Goal: Book appointment/travel/reservation

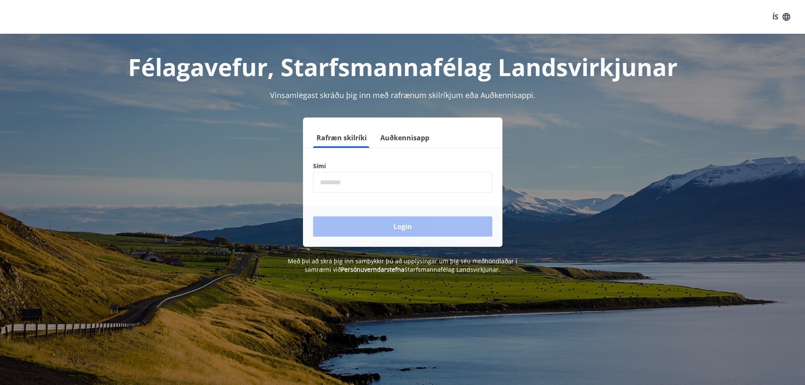
click at [370, 180] on input "phone" at bounding box center [402, 182] width 179 height 21
click at [337, 175] on input "phone" at bounding box center [402, 182] width 179 height 21
type input "********"
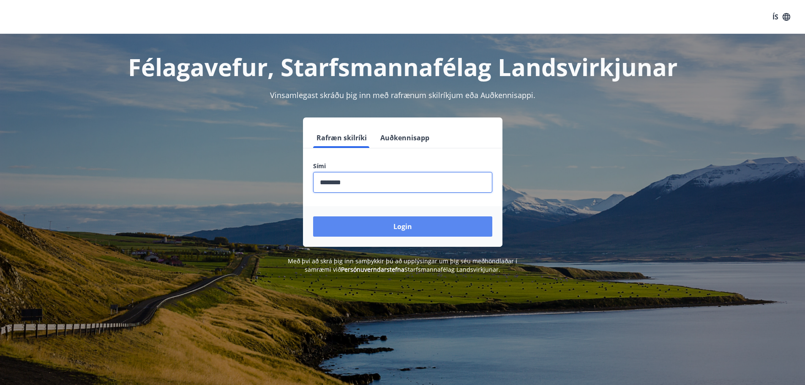
click at [360, 225] on button "Login" at bounding box center [402, 226] width 179 height 20
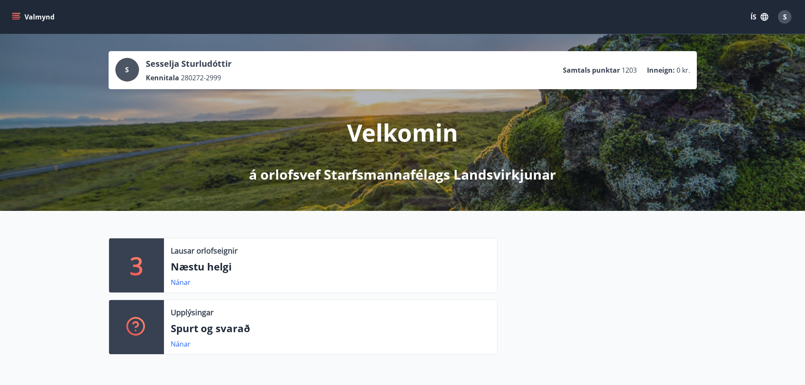
click at [13, 17] on icon "menu" at bounding box center [16, 16] width 9 height 1
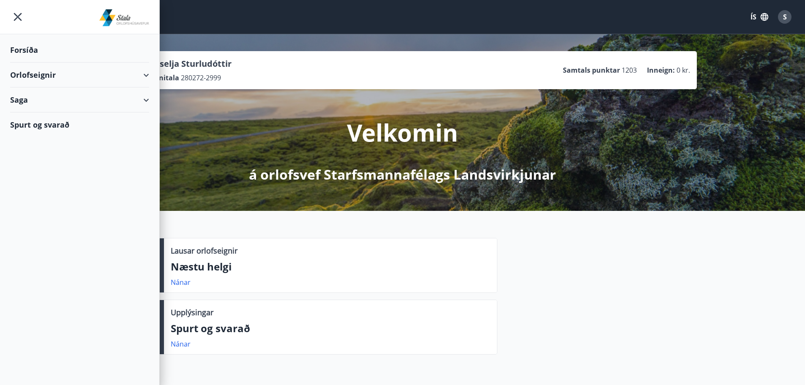
click at [146, 74] on div "Orlofseignir" at bounding box center [79, 75] width 139 height 25
click at [58, 115] on div "Bókunardagatal" at bounding box center [79, 114] width 125 height 18
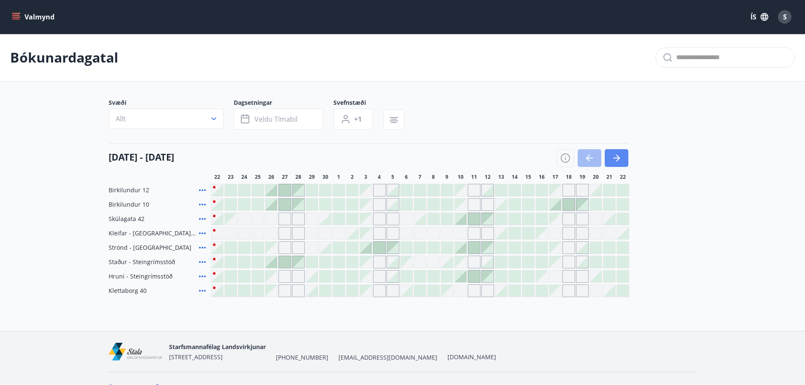
click at [614, 159] on icon "button" at bounding box center [616, 158] width 10 height 10
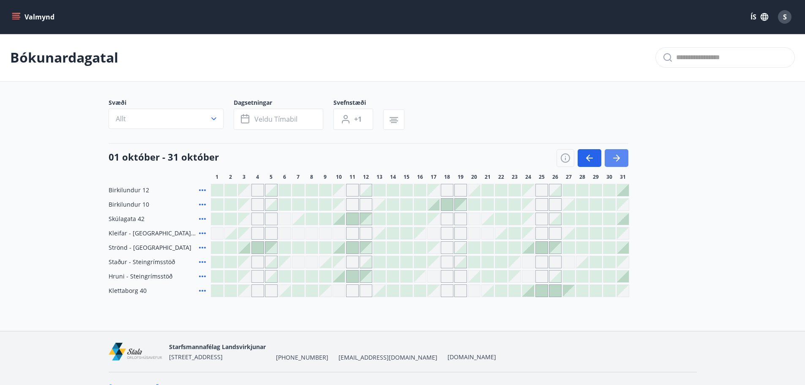
click at [614, 159] on icon "button" at bounding box center [616, 158] width 10 height 10
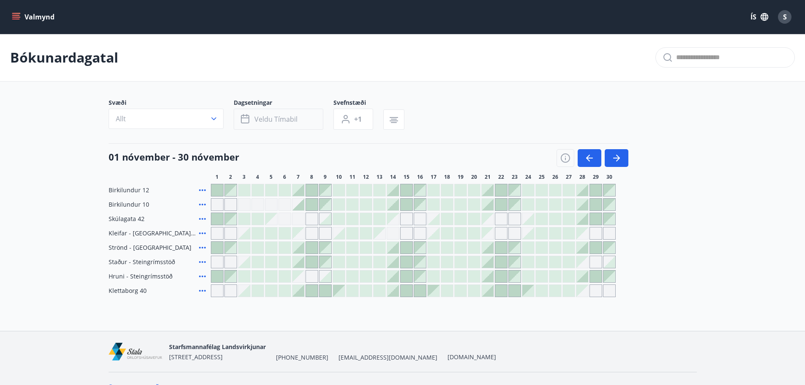
click at [289, 118] on span "Veldu tímabil" at bounding box center [275, 119] width 43 height 9
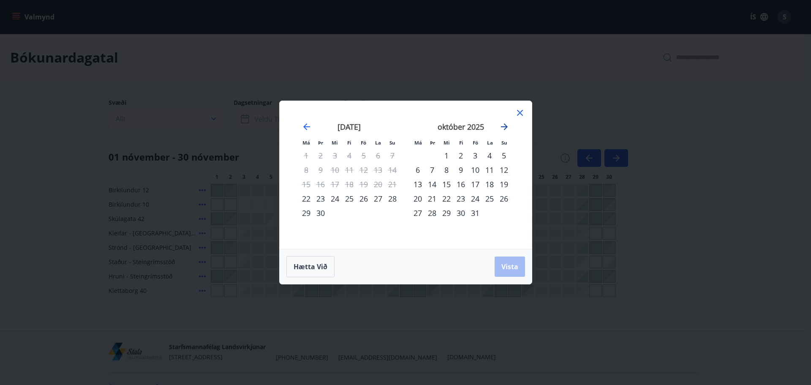
click at [503, 126] on icon "Move forward to switch to the next month." at bounding box center [504, 127] width 10 height 10
click at [460, 171] on div "11" at bounding box center [461, 170] width 14 height 14
click at [508, 170] on div "14" at bounding box center [504, 170] width 14 height 14
click at [516, 267] on span "Vista" at bounding box center [510, 266] width 17 height 9
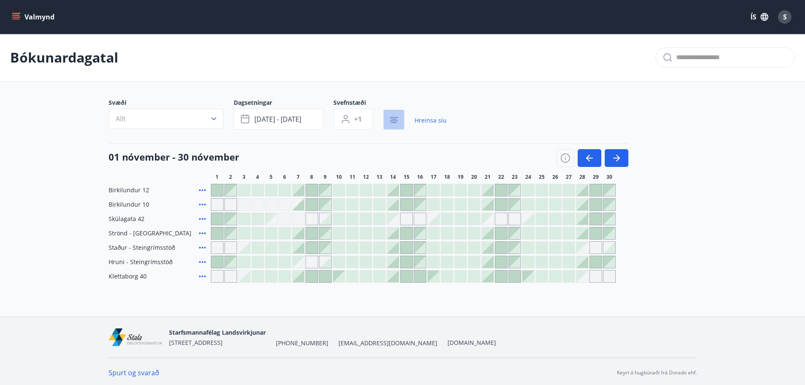
click at [389, 119] on icon "button" at bounding box center [394, 120] width 10 height 10
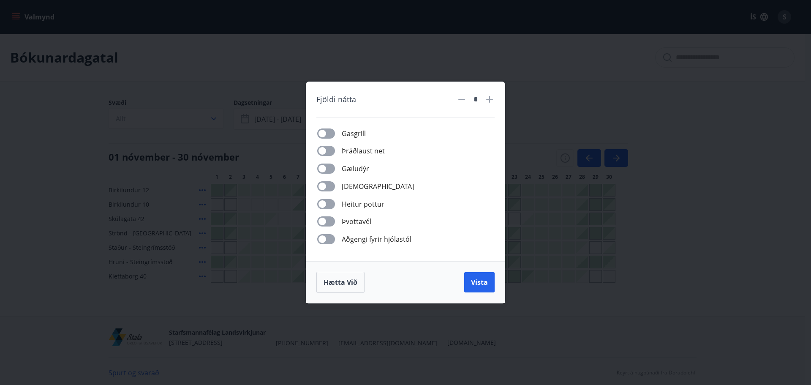
click at [389, 119] on div "Fjöldi nátta * Gasgrill Þráðlaust net Gæludýr Þurrkari Heitur pottur Þvottavél …" at bounding box center [405, 171] width 199 height 179
click at [545, 298] on div "Fjöldi nátta * Gasgrill Þráðlaust net Gæludýr Þurrkari Heitur pottur Þvottavél …" at bounding box center [405, 192] width 811 height 385
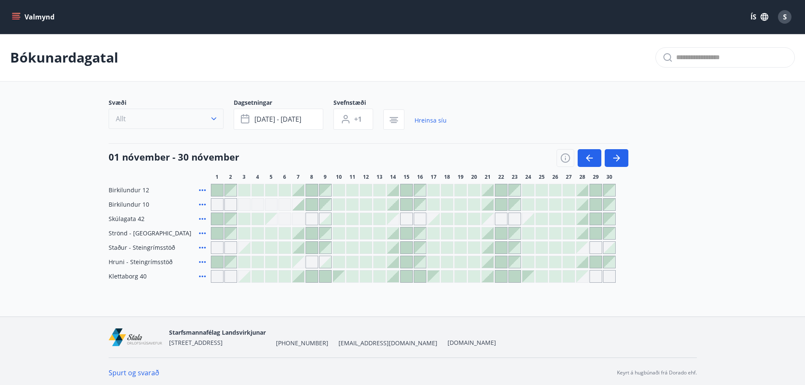
click at [215, 119] on icon "button" at bounding box center [213, 118] width 5 height 3
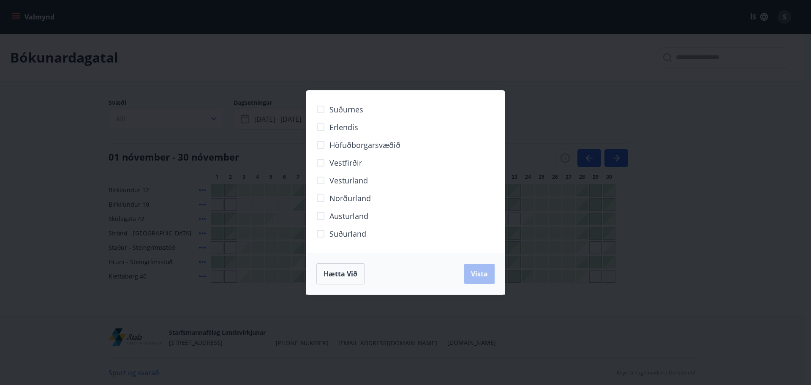
click at [336, 196] on span "Norðurland" at bounding box center [350, 198] width 41 height 11
click at [482, 277] on span "Vista" at bounding box center [479, 273] width 17 height 9
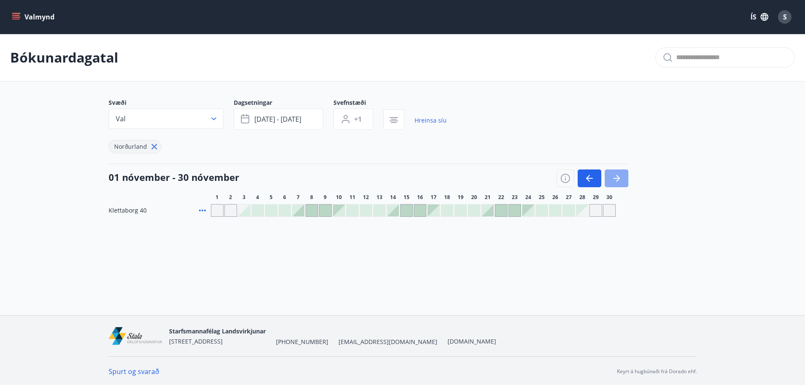
click at [619, 177] on icon "button" at bounding box center [618, 178] width 4 height 7
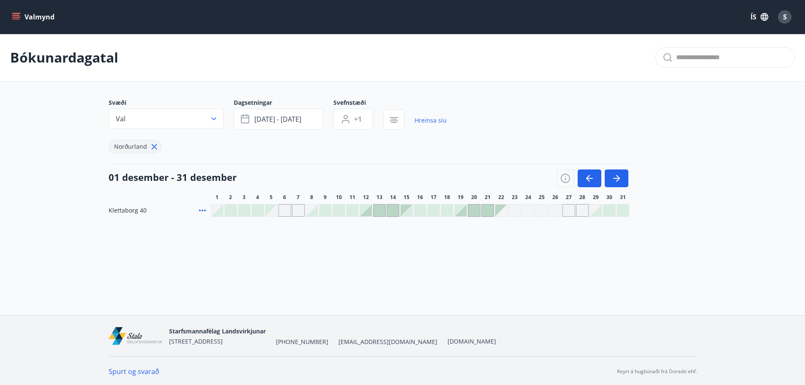
click at [384, 214] on div at bounding box center [380, 211] width 12 height 12
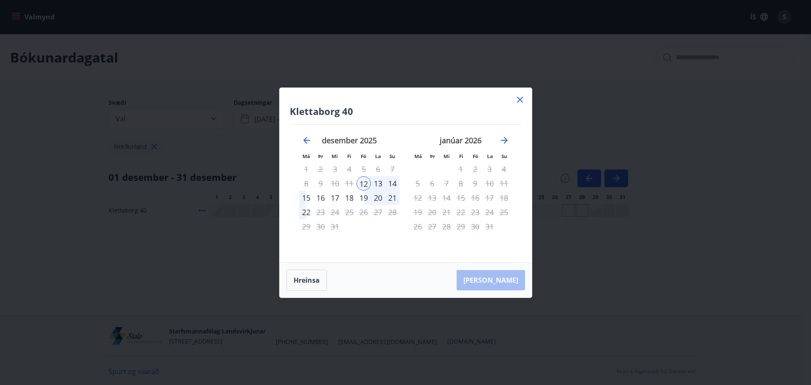
click at [389, 185] on div "14" at bounding box center [392, 183] width 14 height 14
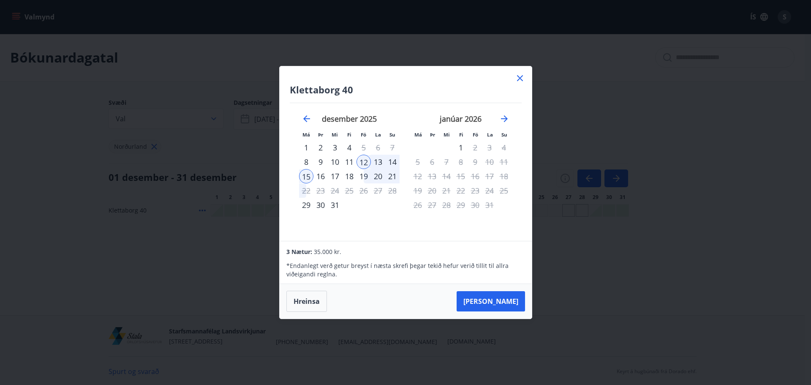
click at [523, 78] on icon at bounding box center [520, 78] width 10 height 10
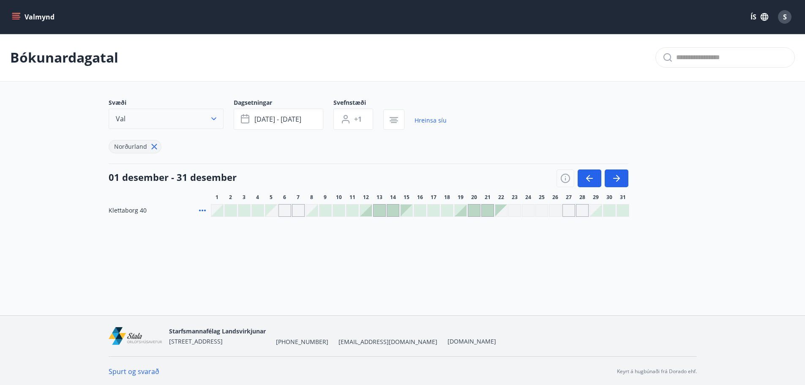
click at [214, 120] on icon "button" at bounding box center [213, 118] width 5 height 3
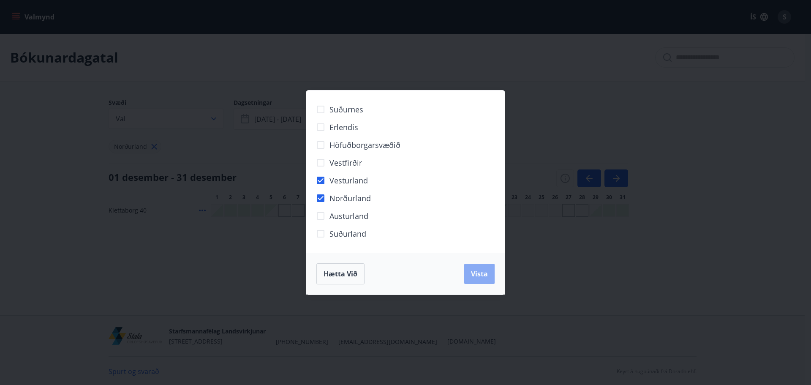
click at [480, 275] on span "Vista" at bounding box center [479, 273] width 17 height 9
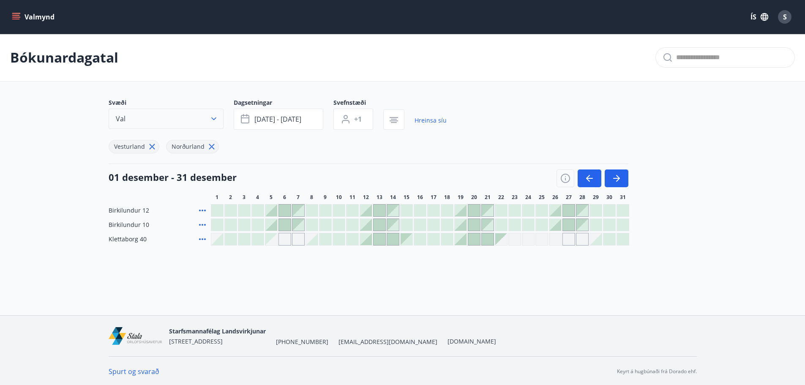
click at [215, 121] on icon "button" at bounding box center [214, 119] width 8 height 8
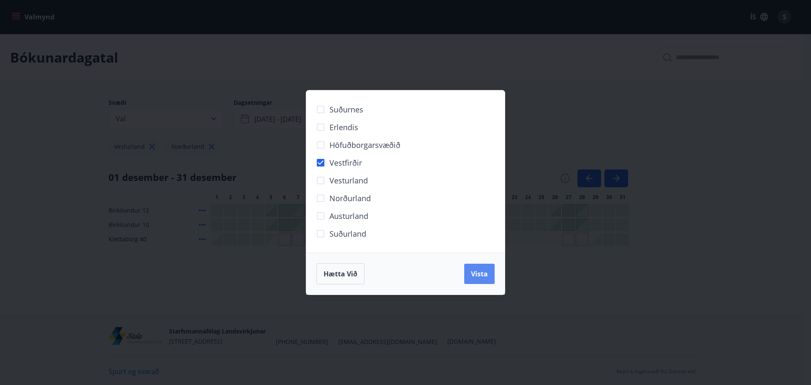
click at [474, 270] on span "Vista" at bounding box center [479, 273] width 17 height 9
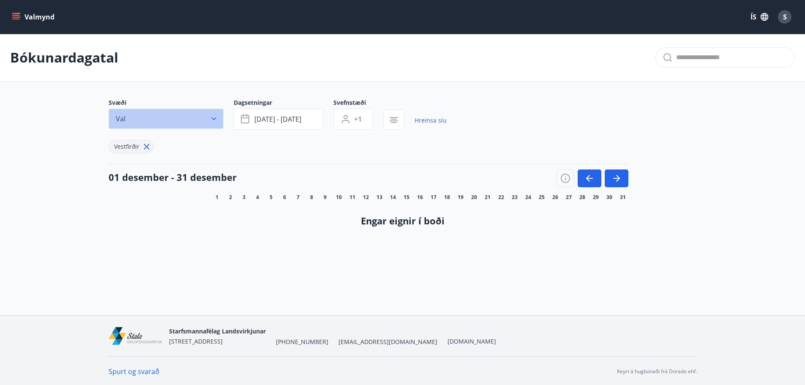
click at [210, 122] on icon "button" at bounding box center [214, 119] width 8 height 8
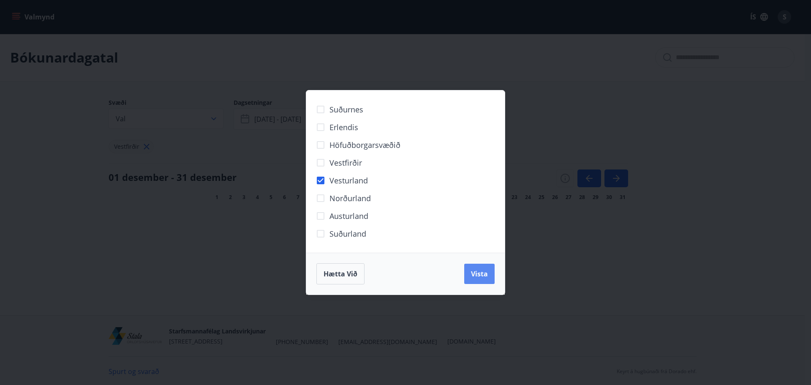
click at [482, 275] on span "Vista" at bounding box center [479, 273] width 17 height 9
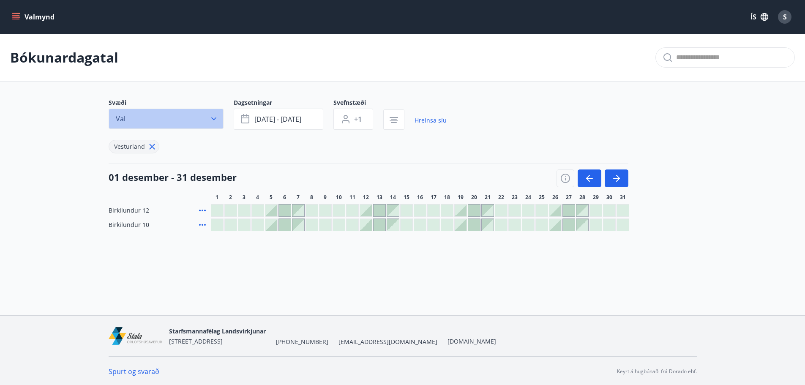
click at [215, 117] on icon "button" at bounding box center [214, 119] width 8 height 8
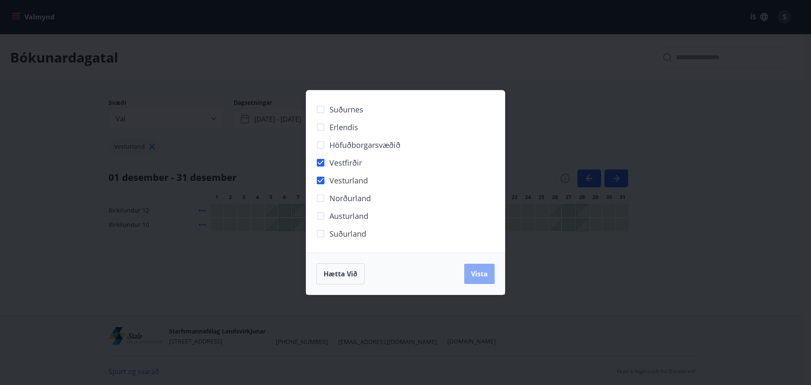
click at [488, 272] on button "Vista" at bounding box center [479, 274] width 30 height 20
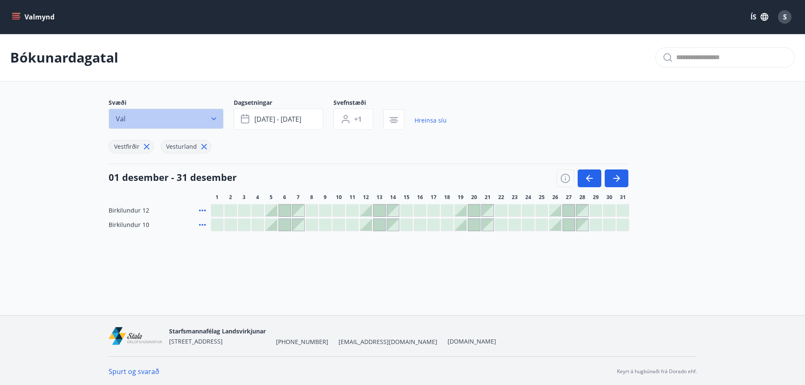
click at [218, 122] on button "Val" at bounding box center [166, 119] width 115 height 20
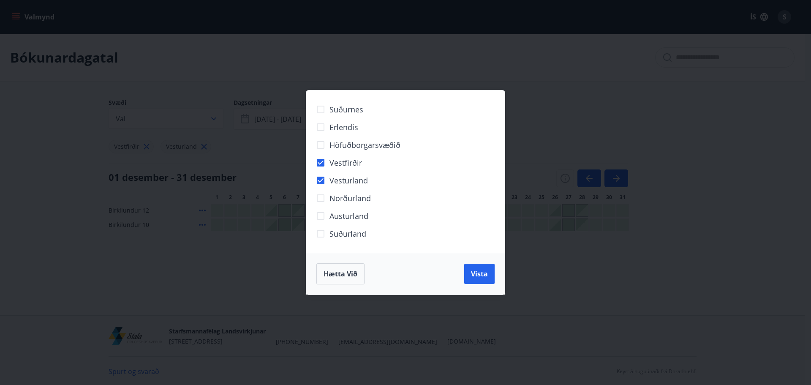
click at [218, 121] on div "Suðurnes Erlendis Höfuðborgarsvæðið Vestfirðir Vesturland Norðurland Austurland…" at bounding box center [405, 192] width 811 height 385
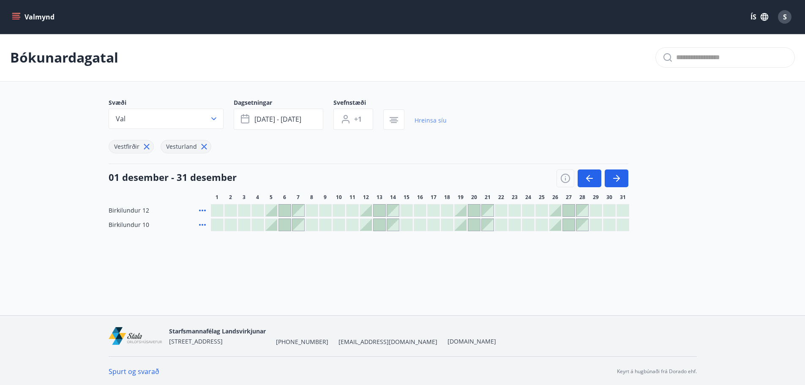
click at [427, 119] on link "Hreinsa síu" at bounding box center [431, 120] width 32 height 19
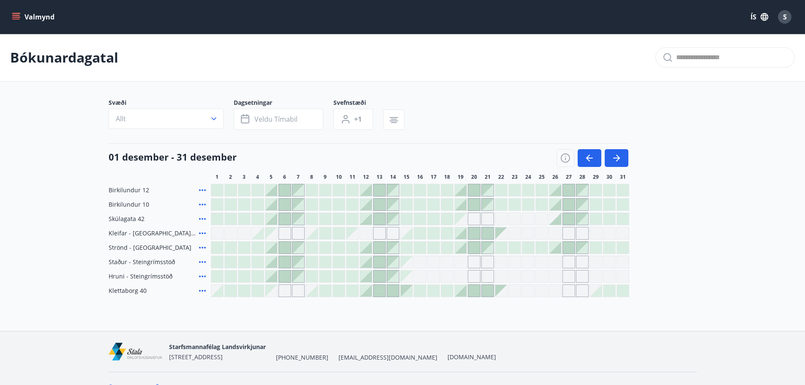
click at [355, 231] on div "Gráir dagar eru ekki bókanlegir" at bounding box center [352, 233] width 12 height 12
click at [366, 235] on div "Gráir dagar eru ekki bókanlegir" at bounding box center [366, 233] width 13 height 13
click at [378, 235] on div "Gráir dagar eru ekki bókanlegir" at bounding box center [379, 233] width 13 height 13
